Goal: Task Accomplishment & Management: Complete application form

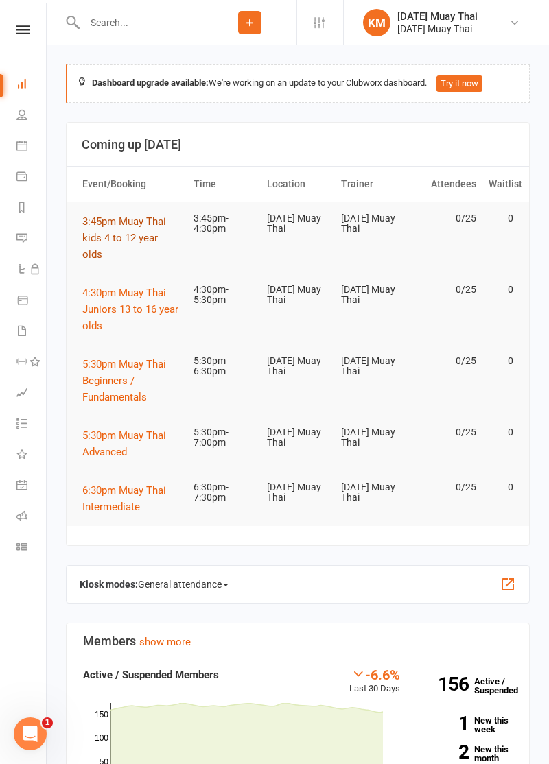
click at [113, 239] on span "3:45pm Muay Thai kids 4 to 12 year olds" at bounding box center [124, 237] width 84 height 45
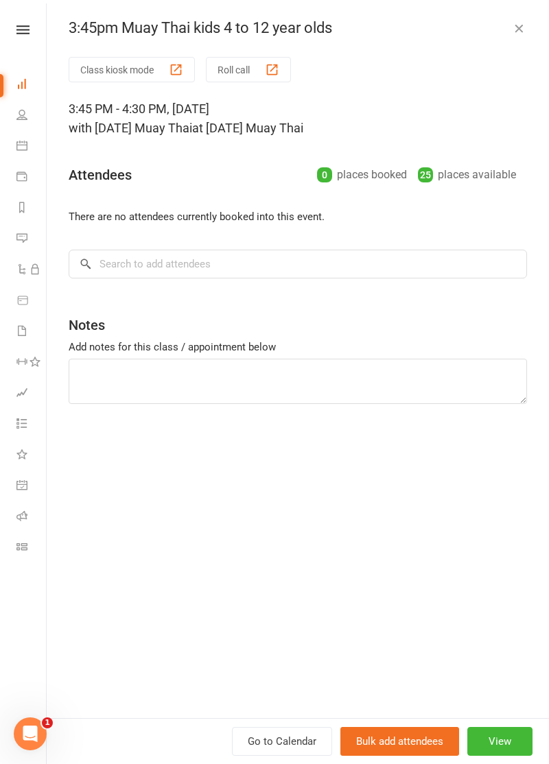
click at [262, 60] on button "Roll call" at bounding box center [248, 69] width 85 height 25
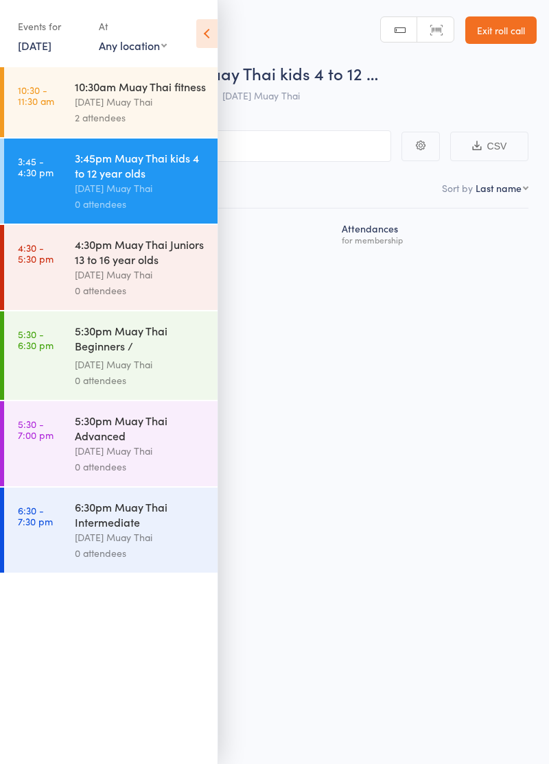
click at [209, 39] on icon at bounding box center [206, 33] width 21 height 29
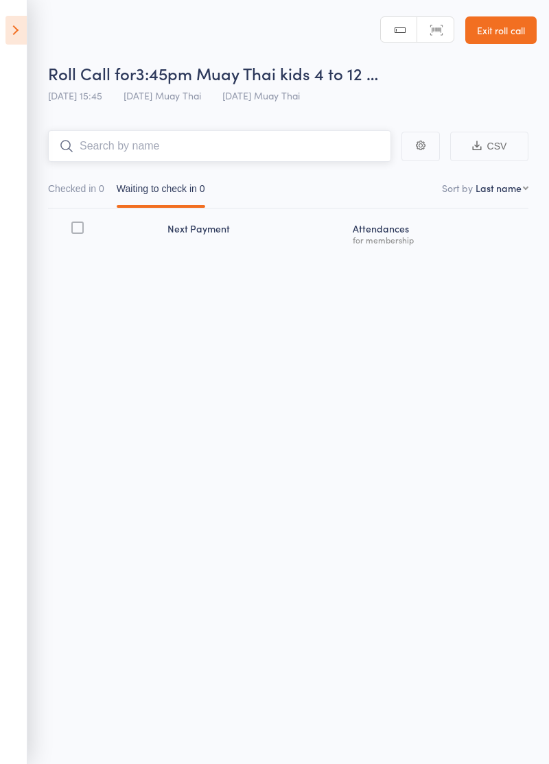
click at [228, 146] on input "search" at bounding box center [219, 146] width 343 height 32
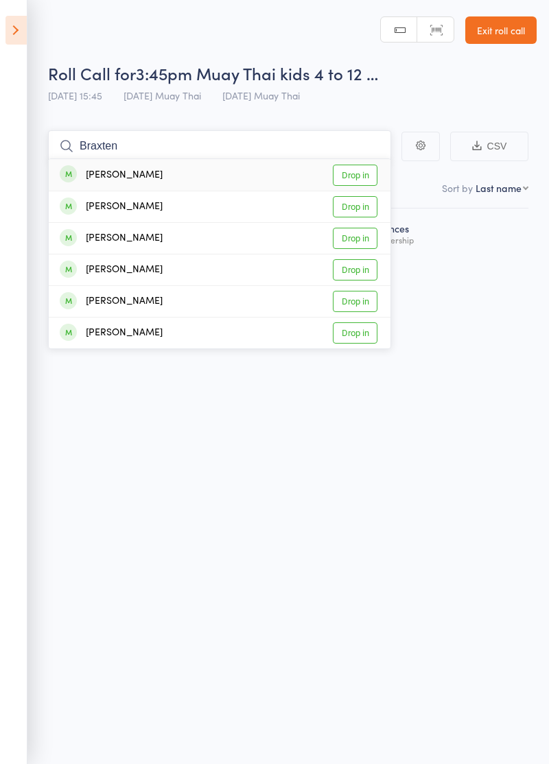
type input "Braxten"
click at [361, 206] on link "Drop in" at bounding box center [355, 206] width 45 height 21
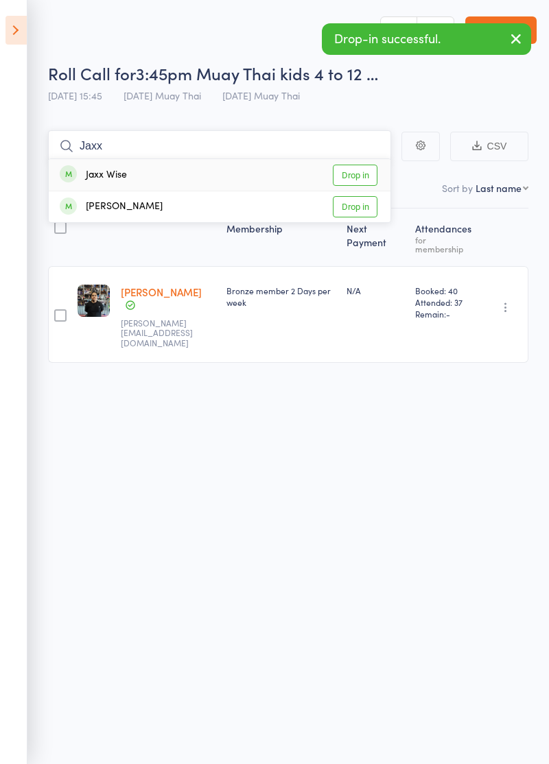
type input "Jaxx"
click at [365, 176] on link "Drop in" at bounding box center [355, 175] width 45 height 21
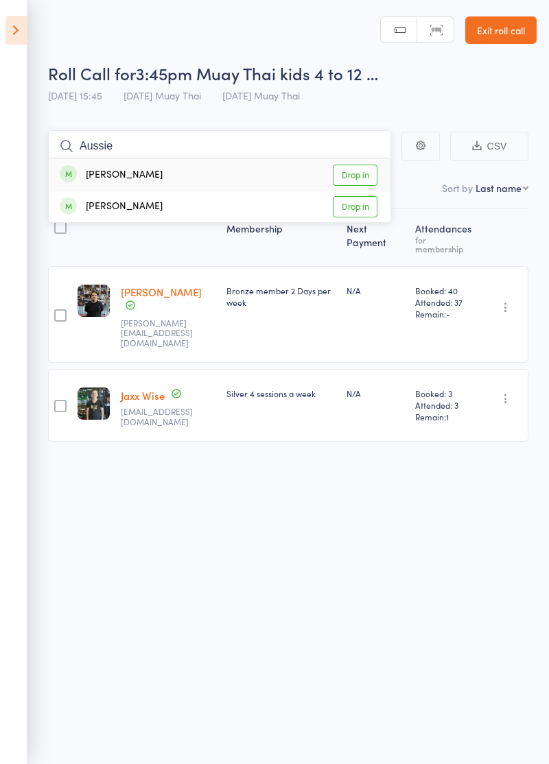
type input "Aussie"
click at [368, 171] on link "Drop in" at bounding box center [355, 175] width 45 height 21
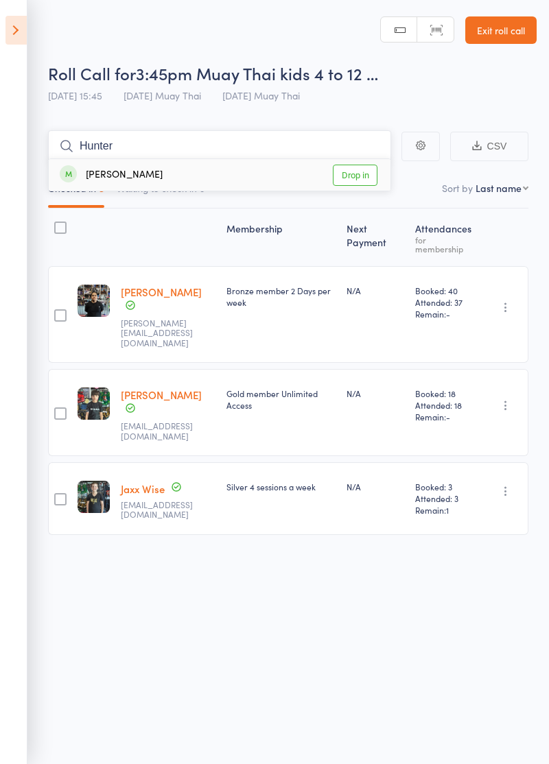
type input "Hunter"
click at [364, 177] on link "Drop in" at bounding box center [355, 175] width 45 height 21
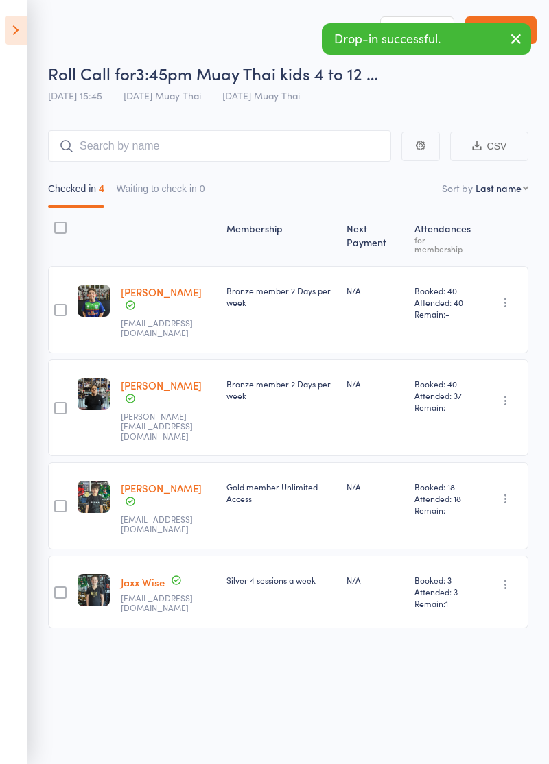
click at [515, 41] on icon "button" at bounding box center [516, 38] width 16 height 17
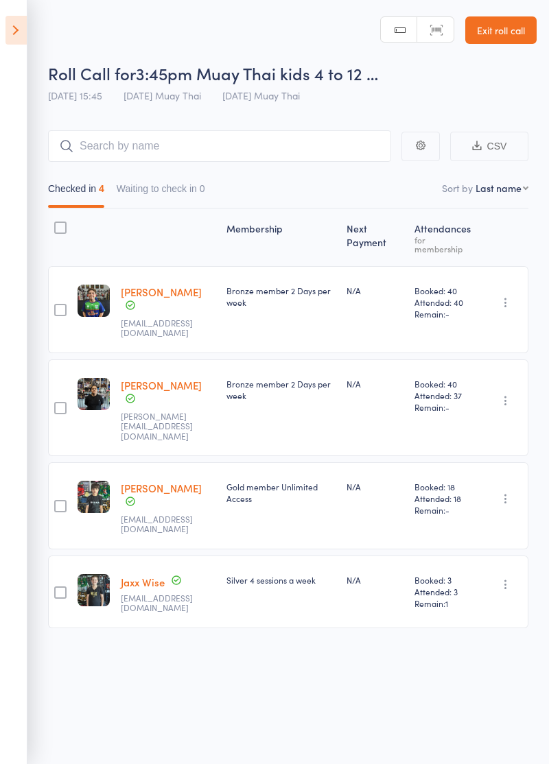
click at [506, 32] on link "Exit roll call" at bounding box center [500, 29] width 71 height 27
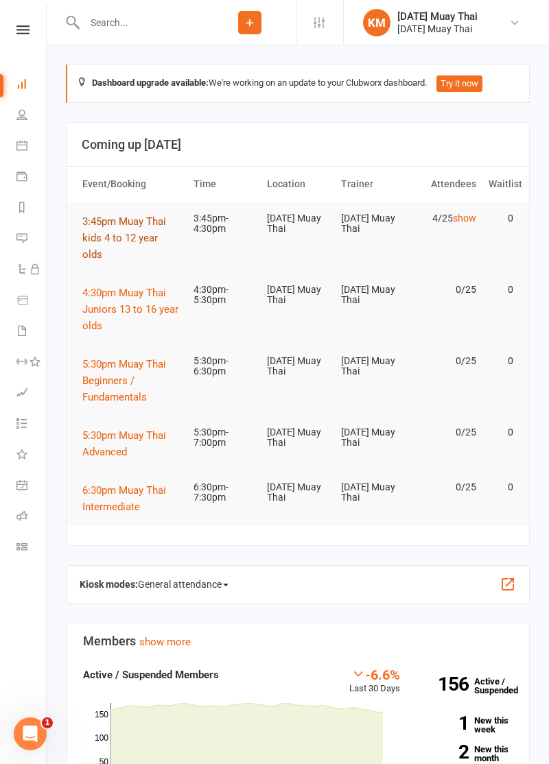
click at [92, 235] on span "3:45pm Muay Thai kids 4 to 12 year olds" at bounding box center [124, 237] width 84 height 45
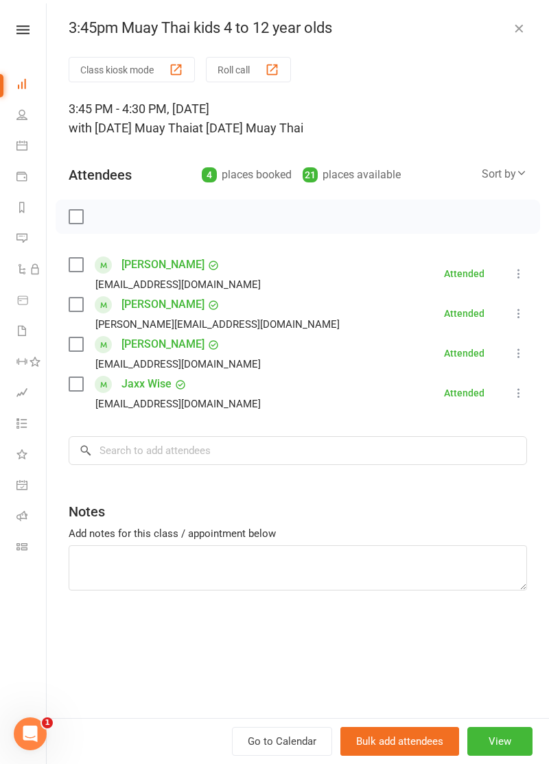
click at [523, 28] on icon "button" at bounding box center [519, 28] width 14 height 14
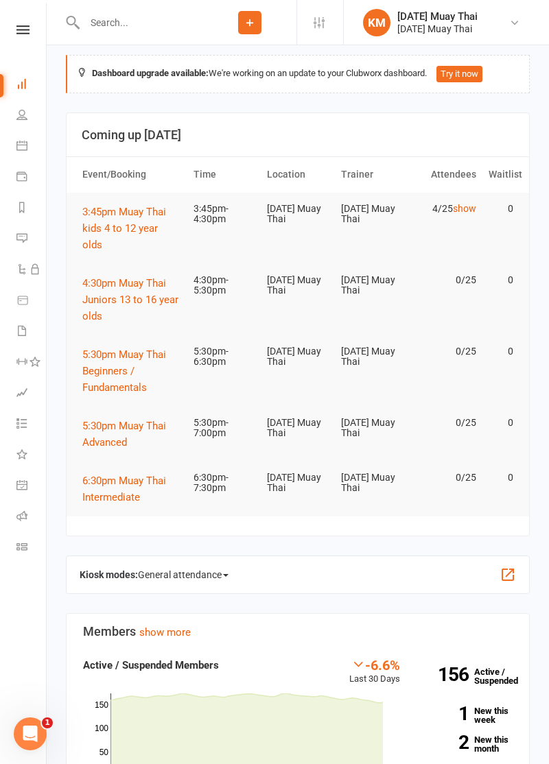
scroll to position [11, 0]
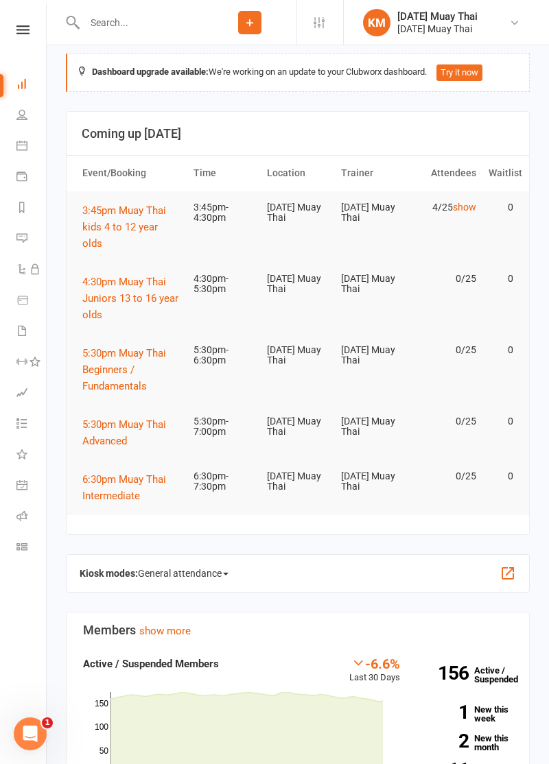
click at [250, 21] on icon at bounding box center [250, 22] width 12 height 12
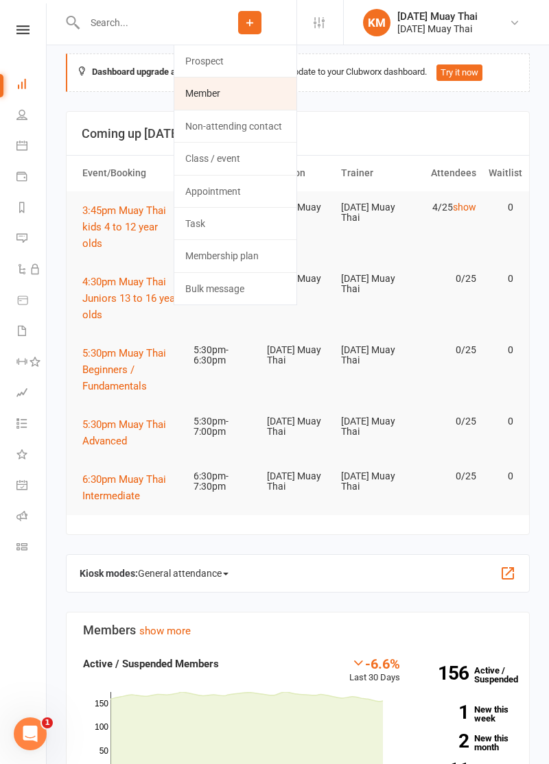
click at [235, 93] on link "Member" at bounding box center [235, 94] width 122 height 32
click at [0, 0] on div "Loading" at bounding box center [0, 0] width 0 height 0
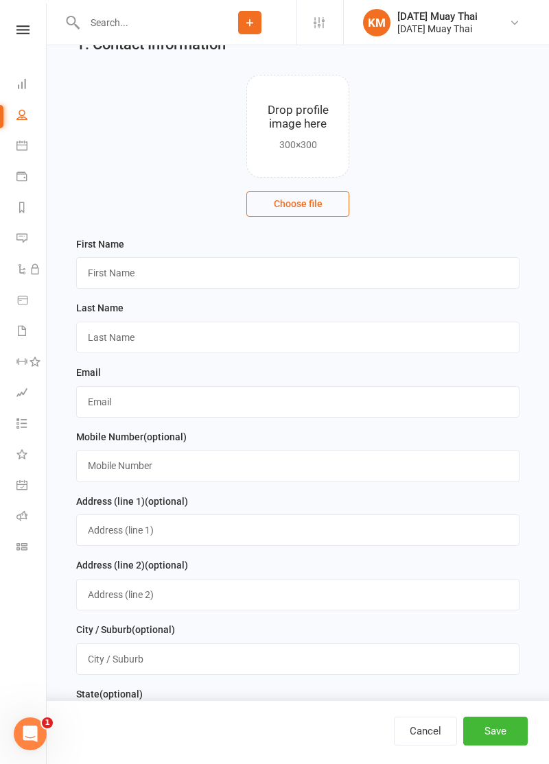
scroll to position [66, 0]
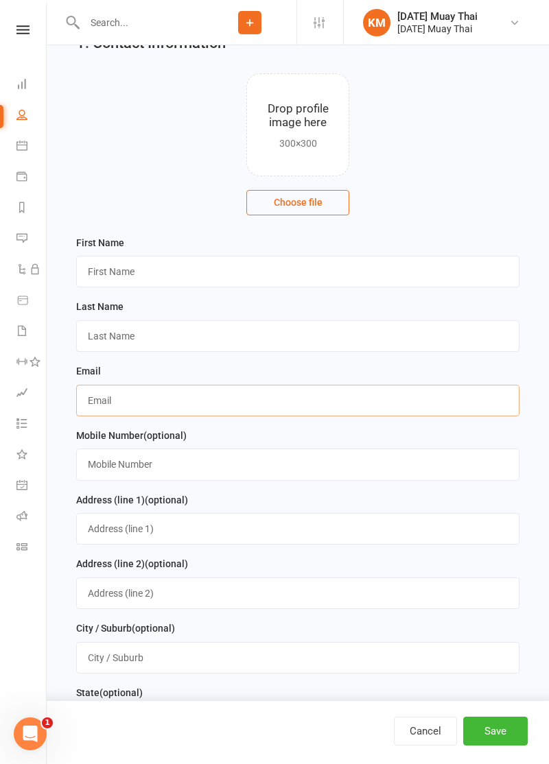
click at [436, 404] on input "text" at bounding box center [297, 401] width 443 height 32
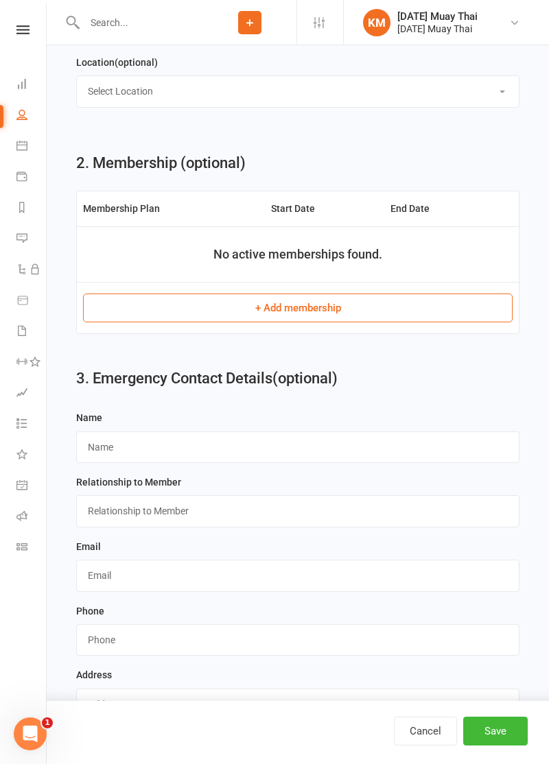
scroll to position [1022, 0]
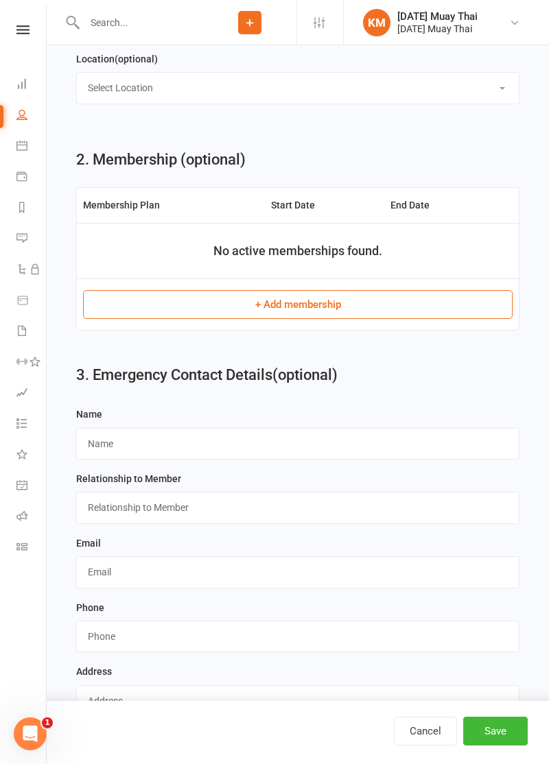
click at [310, 302] on button "+ Add membership" at bounding box center [298, 304] width 430 height 29
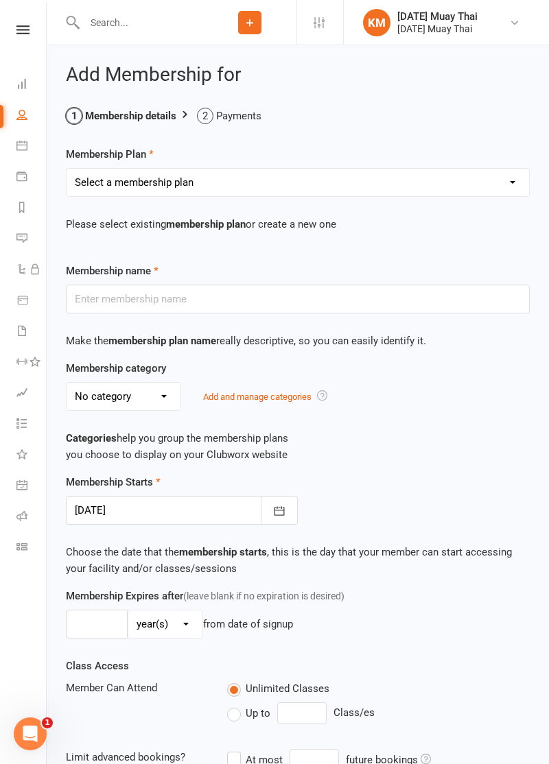
click at [461, 184] on select "Select a membership plan Create new Membership Plan Gold member Unlimited Acces…" at bounding box center [298, 182] width 463 height 27
click at [474, 666] on div "Class Access Member Can Attend Unlimited Classes Up to Class/es Limit advanced …" at bounding box center [298, 737] width 484 height 158
click at [21, 101] on link "People" at bounding box center [31, 116] width 31 height 31
select select "100"
